Goal: Task Accomplishment & Management: Manage account settings

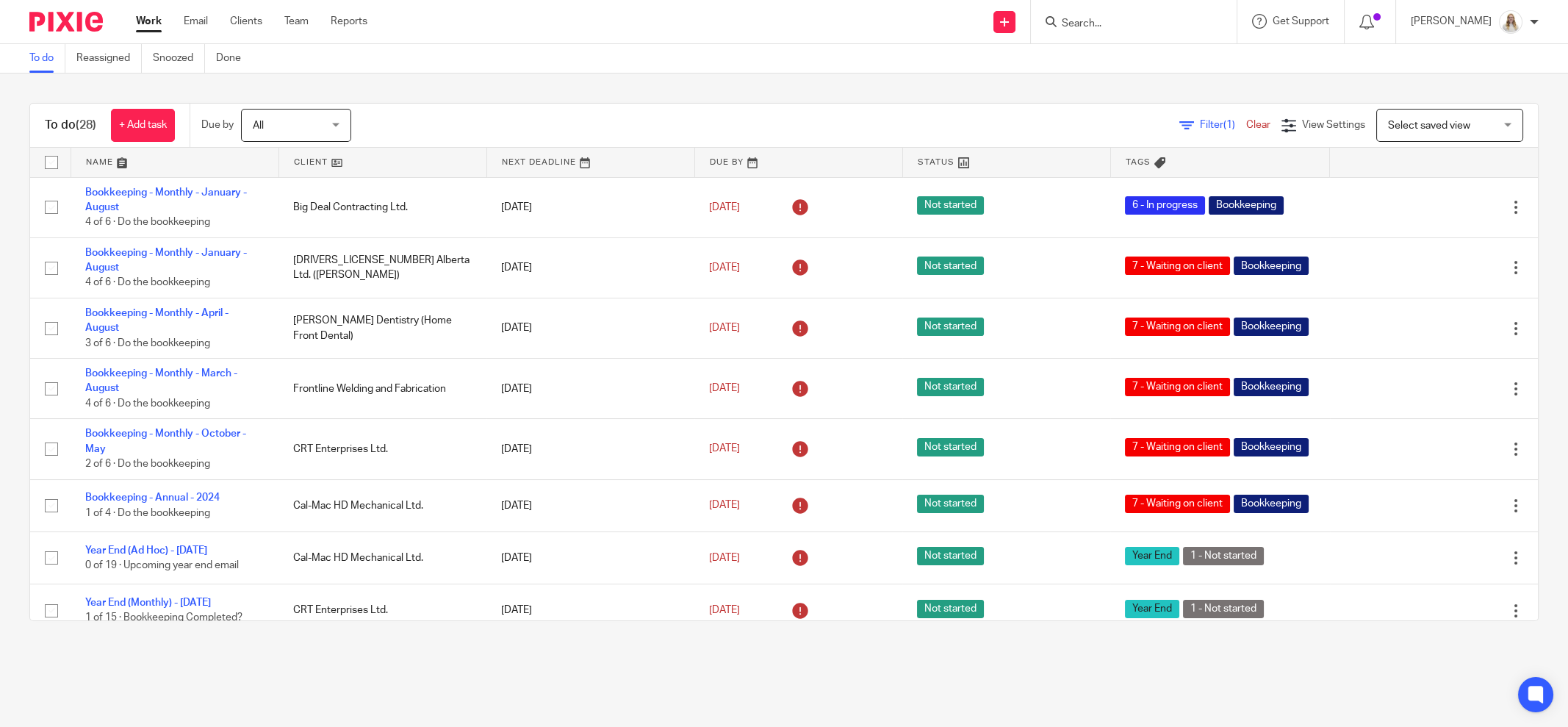
click at [117, 96] on link at bounding box center [174, 162] width 207 height 29
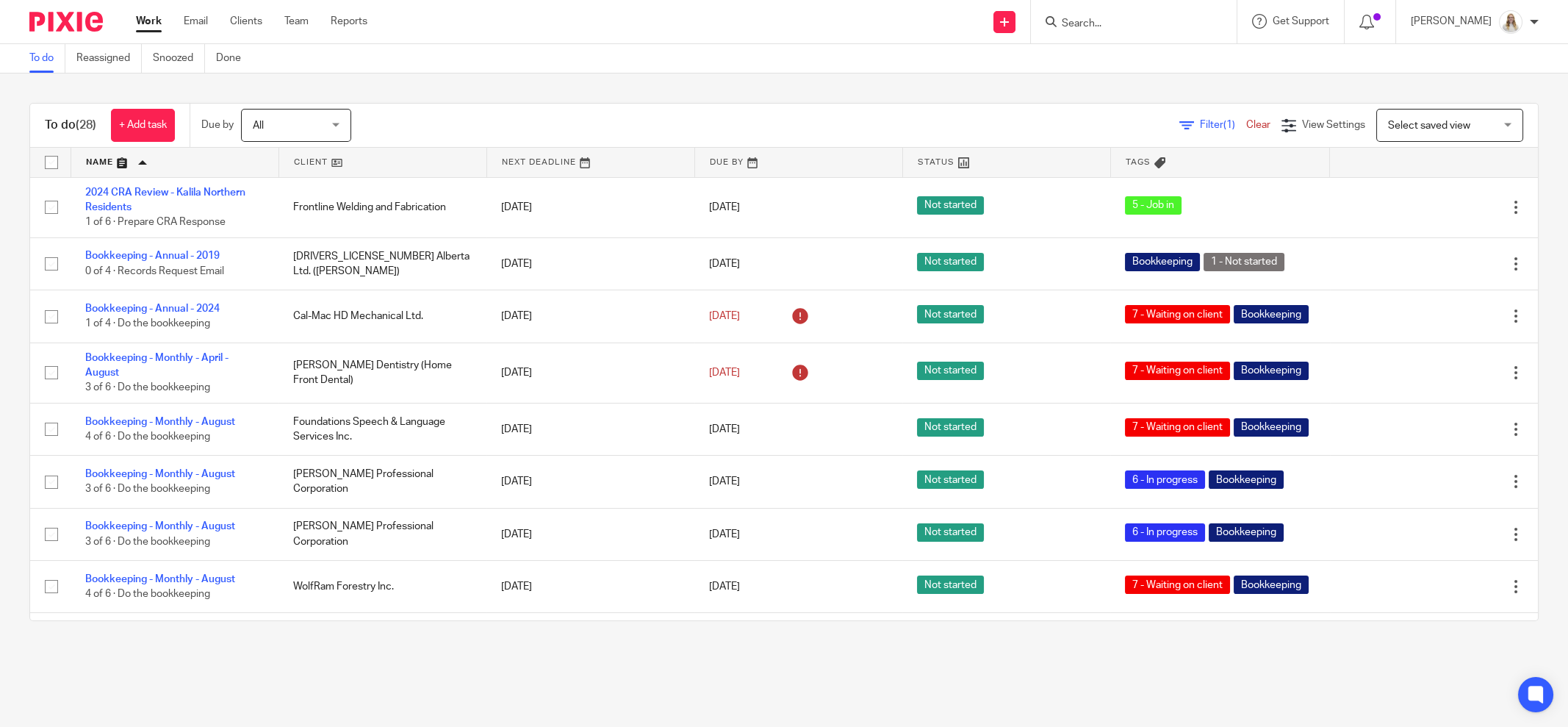
drag, startPoint x: 672, startPoint y: 94, endPoint x: 864, endPoint y: 70, distance: 193.5
click at [672, 94] on div "To do (28) + Add task Due by All All [DATE] [DATE] This week Next week This mon…" at bounding box center [784, 362] width 1568 height 577
click at [492, 74] on div "To do (28) + Add task Due by All All [DATE] [DATE] This week Next week This mon…" at bounding box center [784, 362] width 1568 height 577
